Goal: Use online tool/utility: Utilize a website feature to perform a specific function

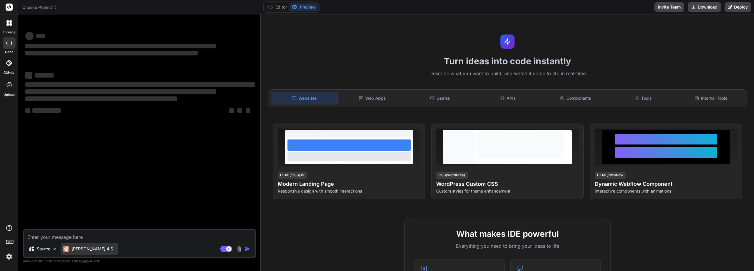
type textarea "x"
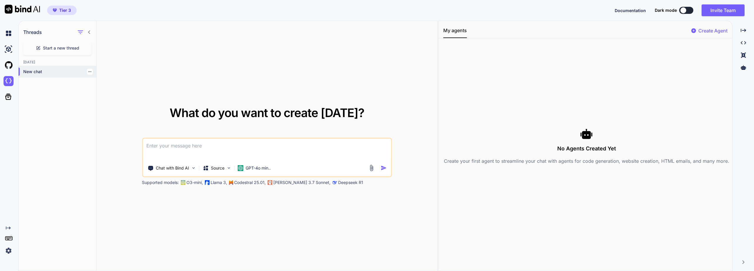
click at [31, 71] on p "New chat" at bounding box center [59, 72] width 73 height 6
type textarea "x"
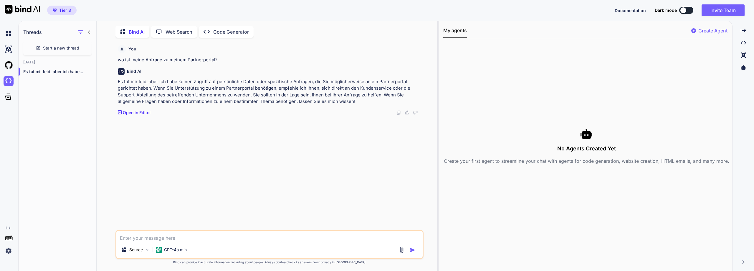
scroll to position [2, 0]
click at [31, 71] on p "Es tut mir leid, aber ich habe..." at bounding box center [59, 71] width 73 height 6
click at [9, 81] on img at bounding box center [9, 81] width 10 height 10
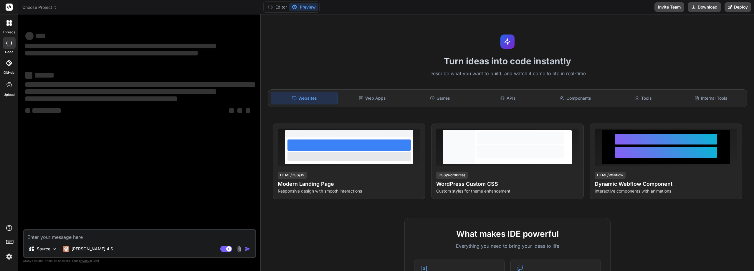
type textarea "x"
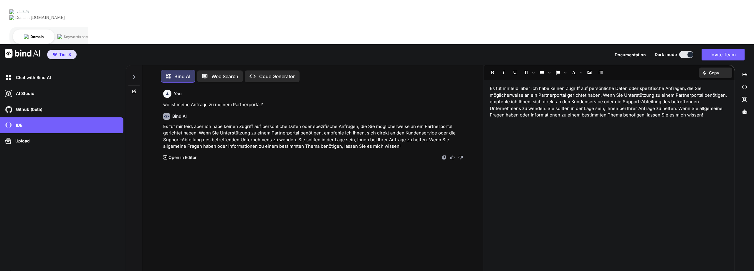
scroll to position [3, 0]
click at [63, 52] on span "Tier 3" at bounding box center [65, 55] width 12 height 6
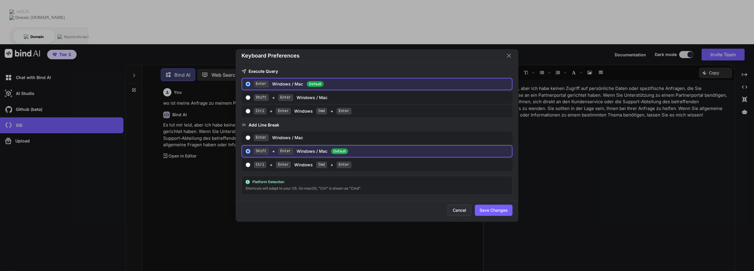
click at [457, 214] on button "Cancel" at bounding box center [460, 210] width 24 height 11
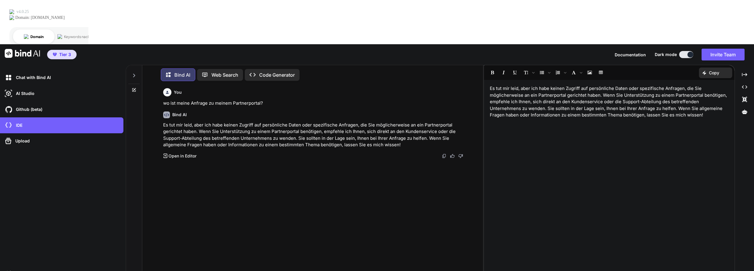
click at [609, 90] on div "Es tut mir leid, aber ich habe keinen Zugriff auf persönliche Daten oder spezif…" at bounding box center [609, 194] width 251 height 222
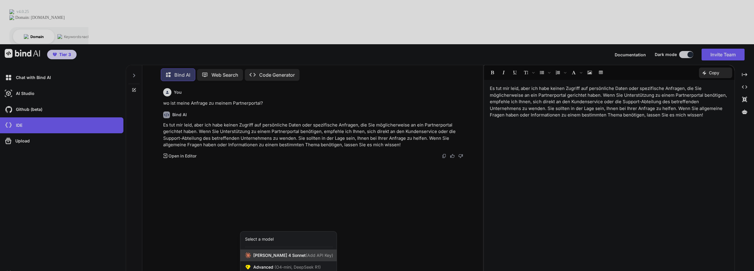
click at [269, 252] on span "Claude 4 Sonnet (Add API Key)" at bounding box center [293, 255] width 80 height 6
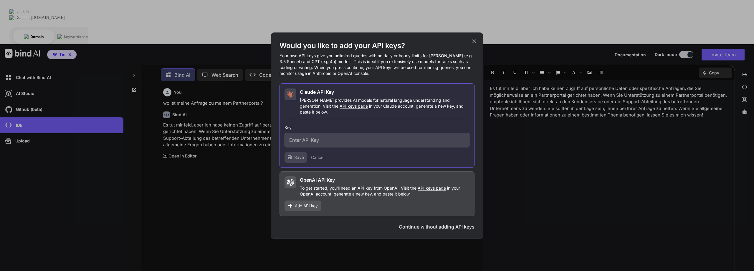
click at [448, 225] on button "Continue without adding API keys" at bounding box center [437, 226] width 76 height 7
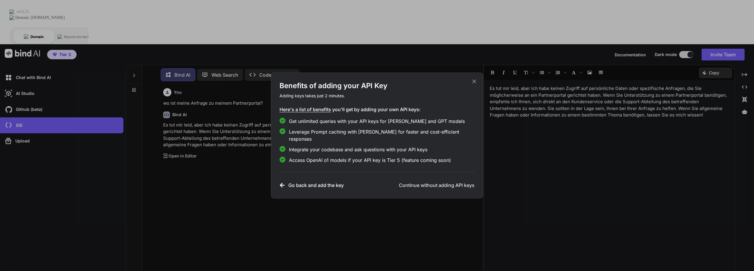
click at [296, 182] on h3 "Go back and add the key" at bounding box center [315, 185] width 55 height 7
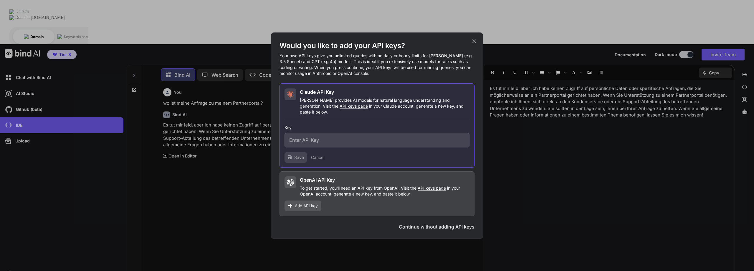
click at [307, 203] on span "Add API key" at bounding box center [306, 206] width 23 height 6
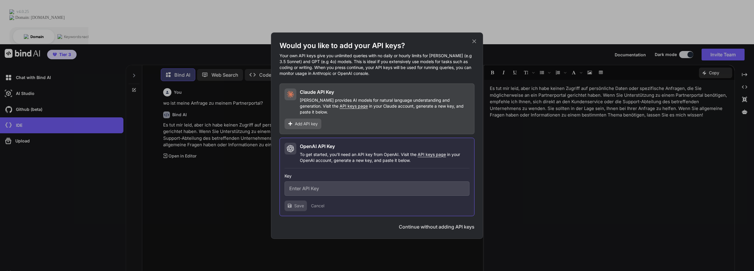
click at [436, 152] on span "API keys page" at bounding box center [432, 154] width 28 height 5
click at [319, 186] on input "text" at bounding box center [377, 188] width 185 height 14
paste input "sk-svcacct-p6Y2bgYIJu_dXjpPqJd9TdcyyQ79e6ha-PWl8WREqHEn4TxqQd6FnoD1C65-EcEr2ErH…"
type input "sk-svcacct-p6Y2bgYIJu_dXjpPqJd9TdcyyQ79e6ha-PWl8WREqHEn4TxqQd6FnoD1C65-EcEr2ErH…"
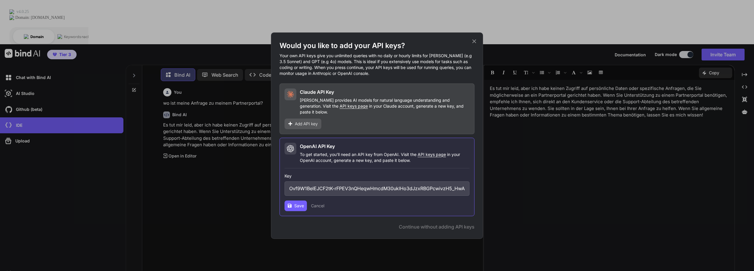
click at [285, 201] on button "Save" at bounding box center [296, 205] width 22 height 11
click at [340, 108] on span "API keys page" at bounding box center [354, 105] width 28 height 5
click at [302, 115] on div "Claude API Key Claude provides AI models for natural language understanding and…" at bounding box center [377, 108] width 195 height 51
click at [302, 121] on span "Add API key" at bounding box center [306, 124] width 23 height 6
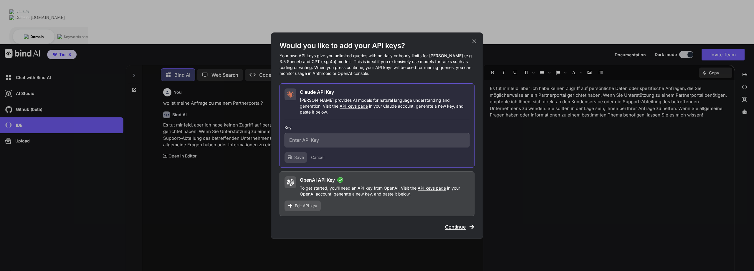
click at [316, 138] on input "text" at bounding box center [377, 140] width 185 height 14
paste input "sk-ant-api03-mogUBXDV-RZEmA-0Y4jfplv2QTBqO3hA3wHzF2vFHAYqXhYgz0XCzWzujygQqQ5kyT…"
type input "sk-ant-api03-mogUBXDV-RZEmA-0Y4jfplv2QTBqO3hA3wHzF2vFHAYqXhYgz0XCzWzujygQqQ5kyT…"
click at [298, 154] on span "Save" at bounding box center [299, 157] width 10 height 6
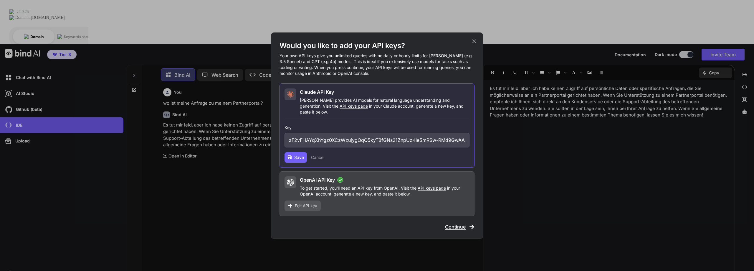
scroll to position [0, 0]
click at [296, 154] on span "Save" at bounding box center [299, 157] width 10 height 6
click at [292, 203] on icon at bounding box center [290, 205] width 4 height 4
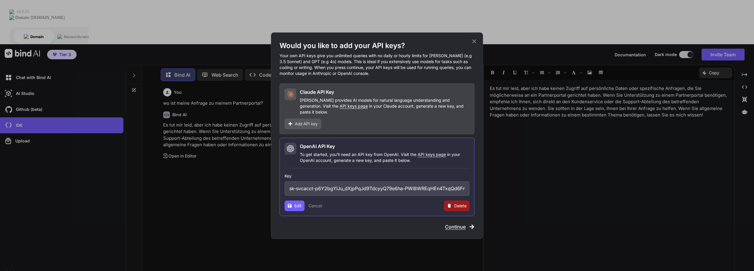
click at [302, 121] on span "Add API key" at bounding box center [306, 124] width 23 height 6
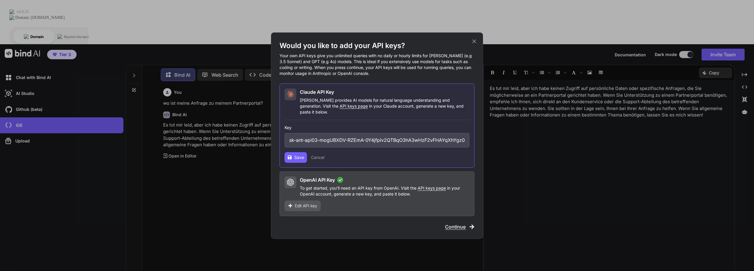
click at [450, 223] on span "Continue" at bounding box center [455, 226] width 21 height 7
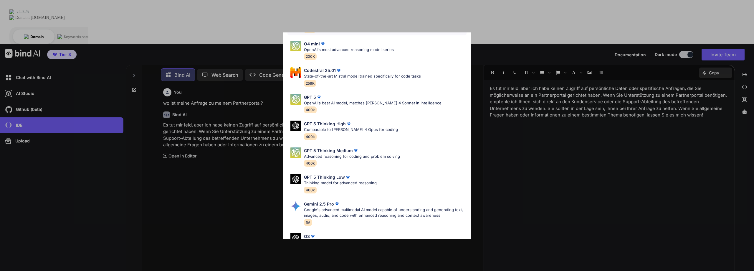
scroll to position [147, 0]
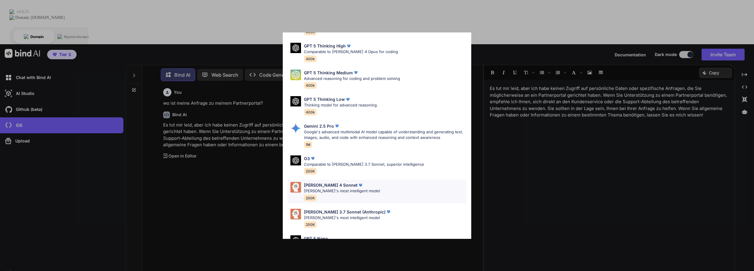
click at [344, 193] on p "Claude's most intelligent model" at bounding box center [342, 191] width 76 height 6
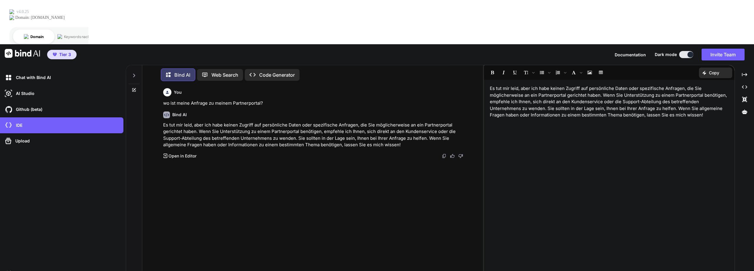
click at [240, 192] on div "You wo ist meine Anfrage zu meinem Partnerportal? Bind AI Es tut mir leid, aber…" at bounding box center [315, 179] width 307 height 187
click at [17, 122] on p "IDE" at bounding box center [18, 125] width 9 height 6
click at [20, 49] on img at bounding box center [22, 53] width 35 height 9
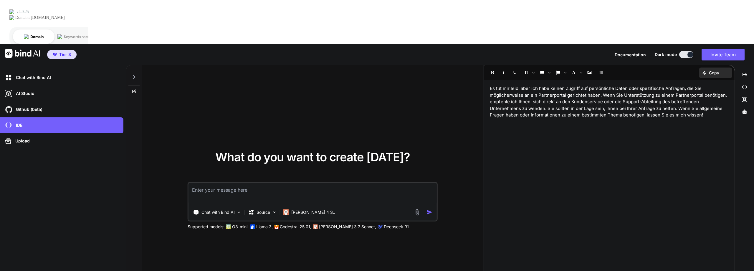
click at [20, 49] on img at bounding box center [22, 53] width 35 height 9
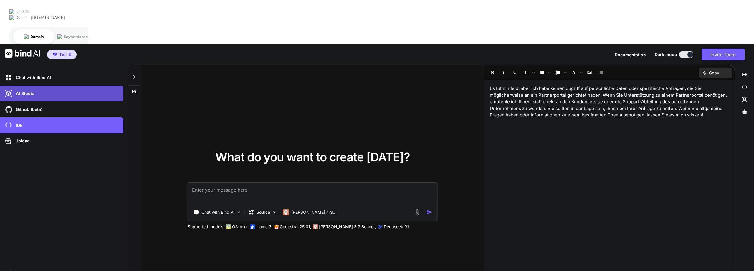
click at [21, 90] on p "AI Studio" at bounding box center [24, 93] width 21 height 6
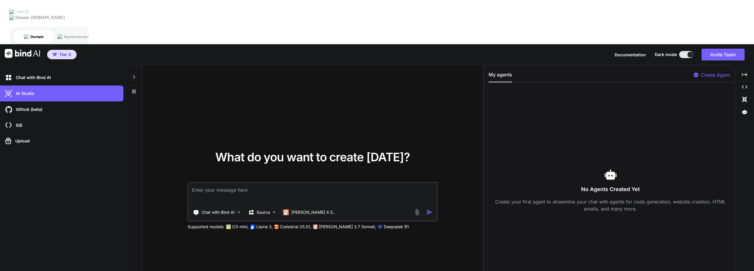
click at [271, 183] on textarea at bounding box center [313, 194] width 248 height 22
type textarea "kreire mir einen agent der meine webseite so nachbaut wie ich sie haben möchte"
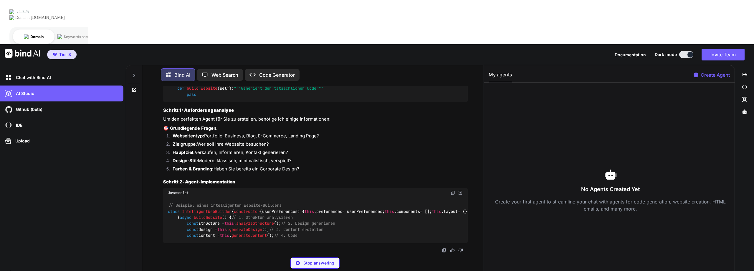
scroll to position [155, 0]
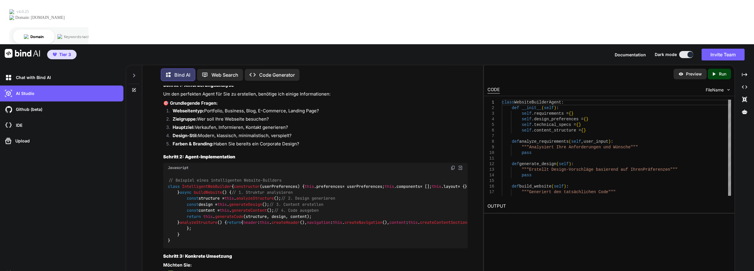
click at [721, 71] on p "Run" at bounding box center [722, 74] width 7 height 6
click at [20, 122] on p "IDE" at bounding box center [18, 125] width 9 height 6
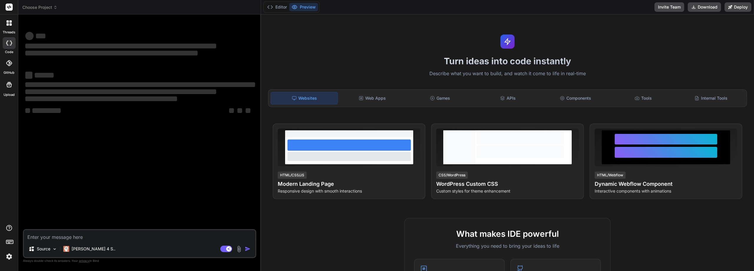
type textarea "x"
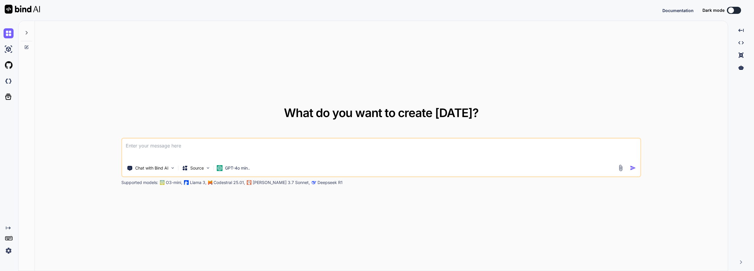
click at [9, 7] on img at bounding box center [22, 9] width 35 height 9
click at [723, 11] on button "Invite Team" at bounding box center [723, 10] width 43 height 12
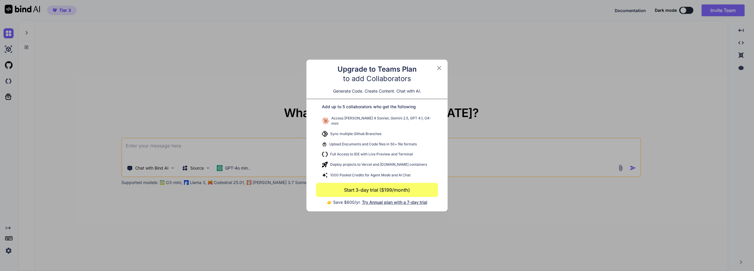
type textarea "x"
click at [439, 70] on icon at bounding box center [439, 68] width 4 height 4
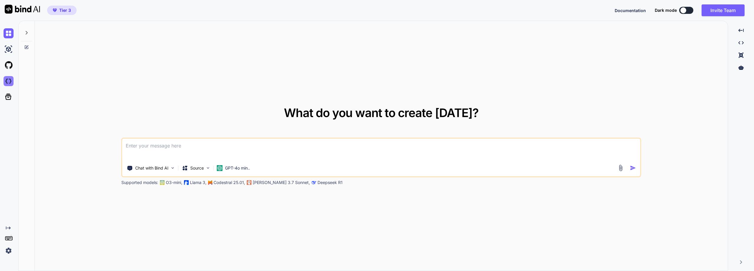
click at [10, 83] on img at bounding box center [9, 81] width 10 height 10
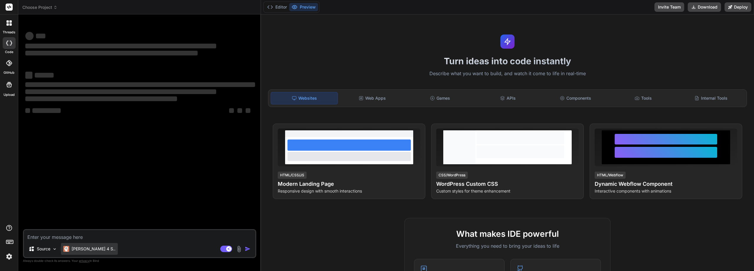
click at [80, 250] on p "[PERSON_NAME] 4 S.." at bounding box center [94, 249] width 44 height 6
type textarea "x"
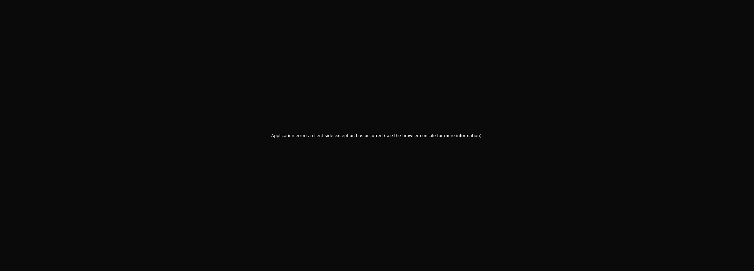
click at [329, 119] on div "Application error: a client-side exception has occurred (see the browser consol…" at bounding box center [377, 135] width 754 height 271
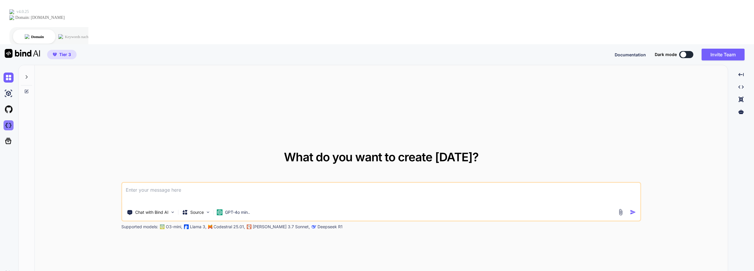
click at [8, 120] on img at bounding box center [9, 125] width 10 height 10
type textarea "x"
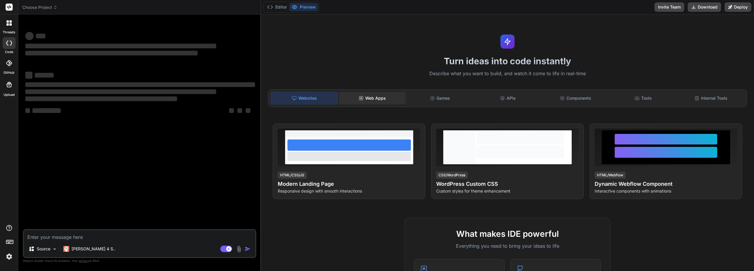
type textarea "x"
